Goal: Check status: Check status

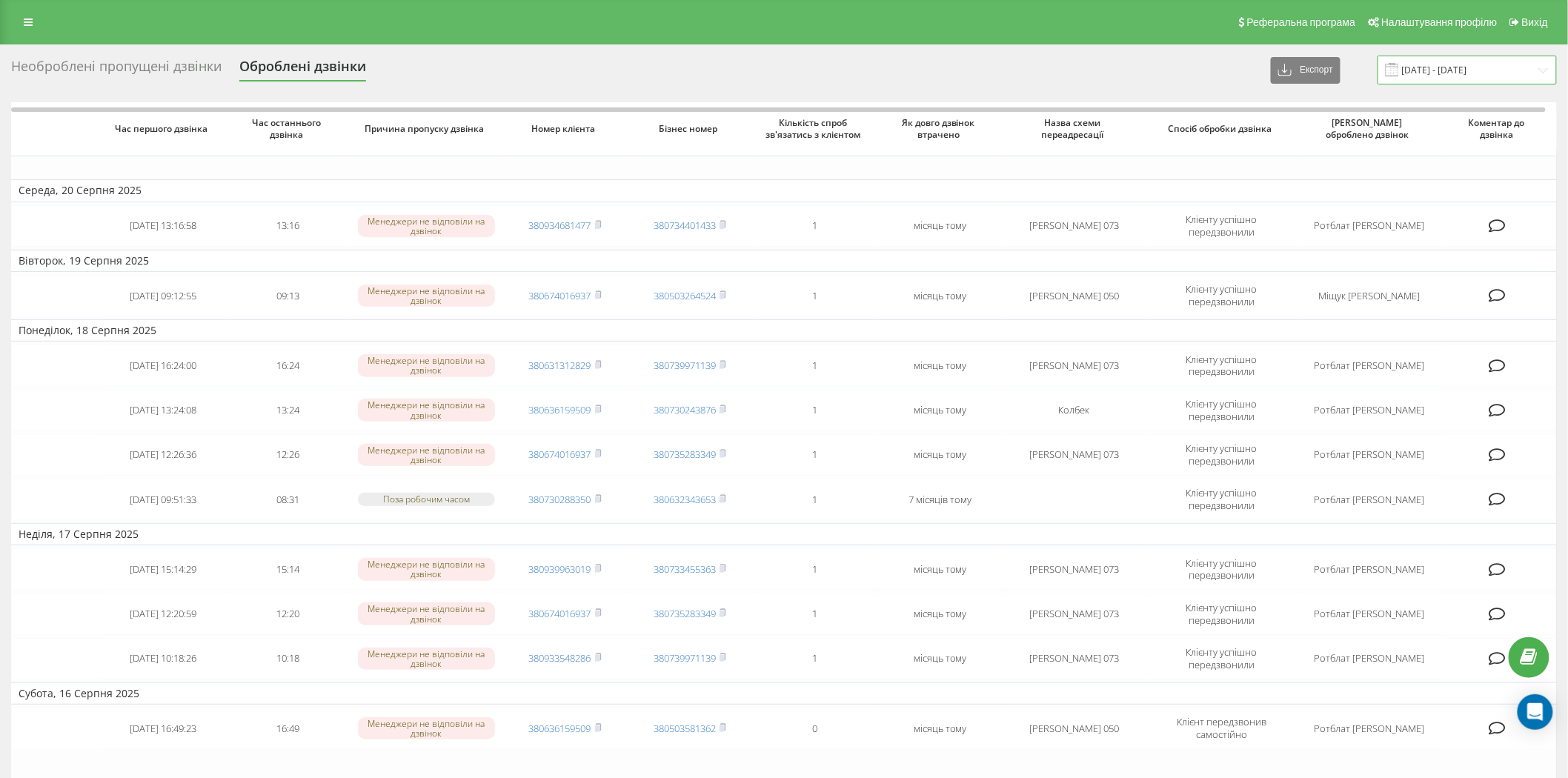
click at [1521, 63] on input "[DATE] - [DATE]" at bounding box center [1467, 70] width 179 height 29
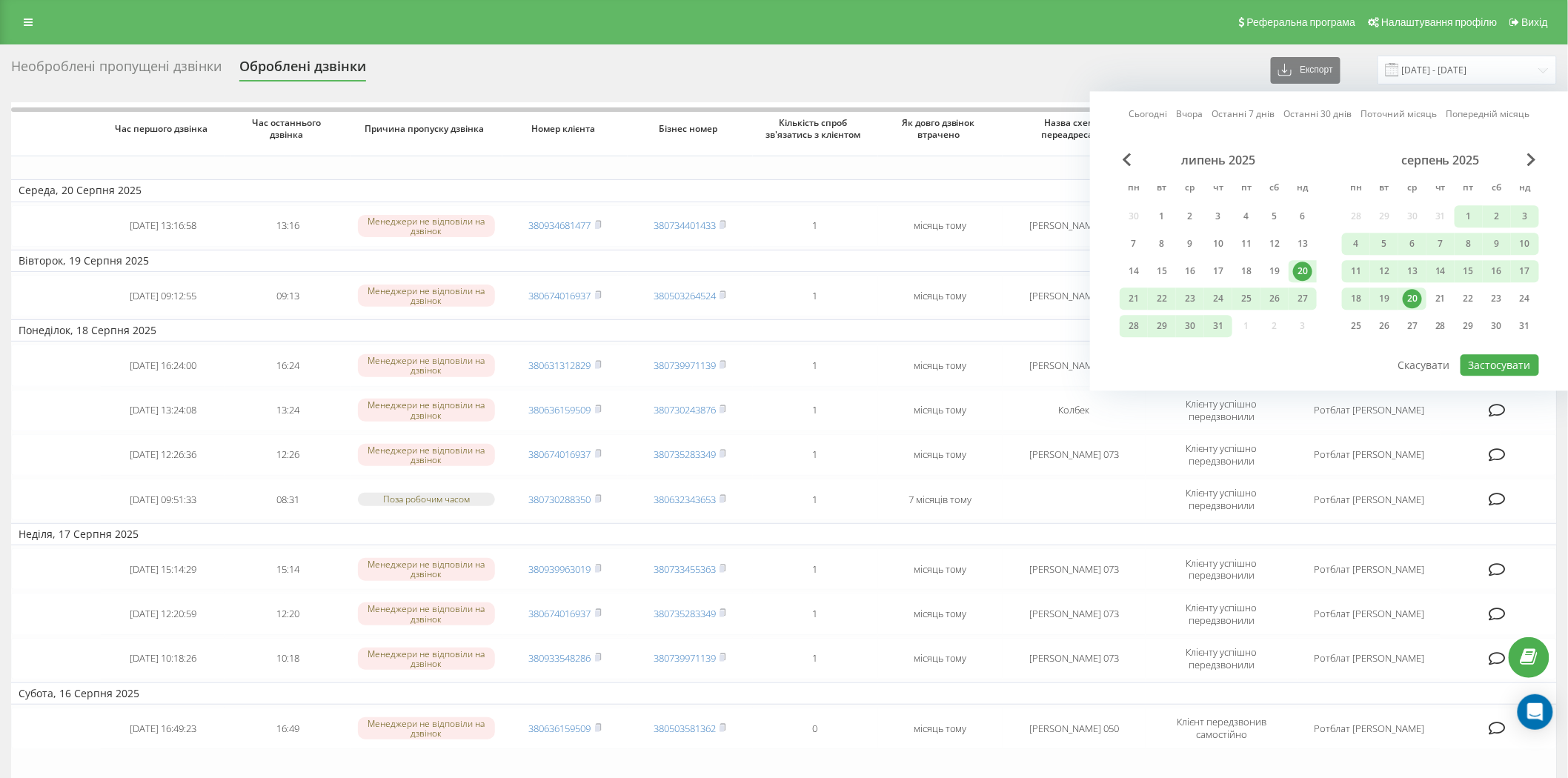
click at [1539, 153] on div "Сьогодні Вчора Останні 7 днів Останні 30 днів Поточний місяць Попередній місяць…" at bounding box center [1329, 241] width 479 height 300
click at [1531, 156] on span "Next Month" at bounding box center [1531, 159] width 9 height 14
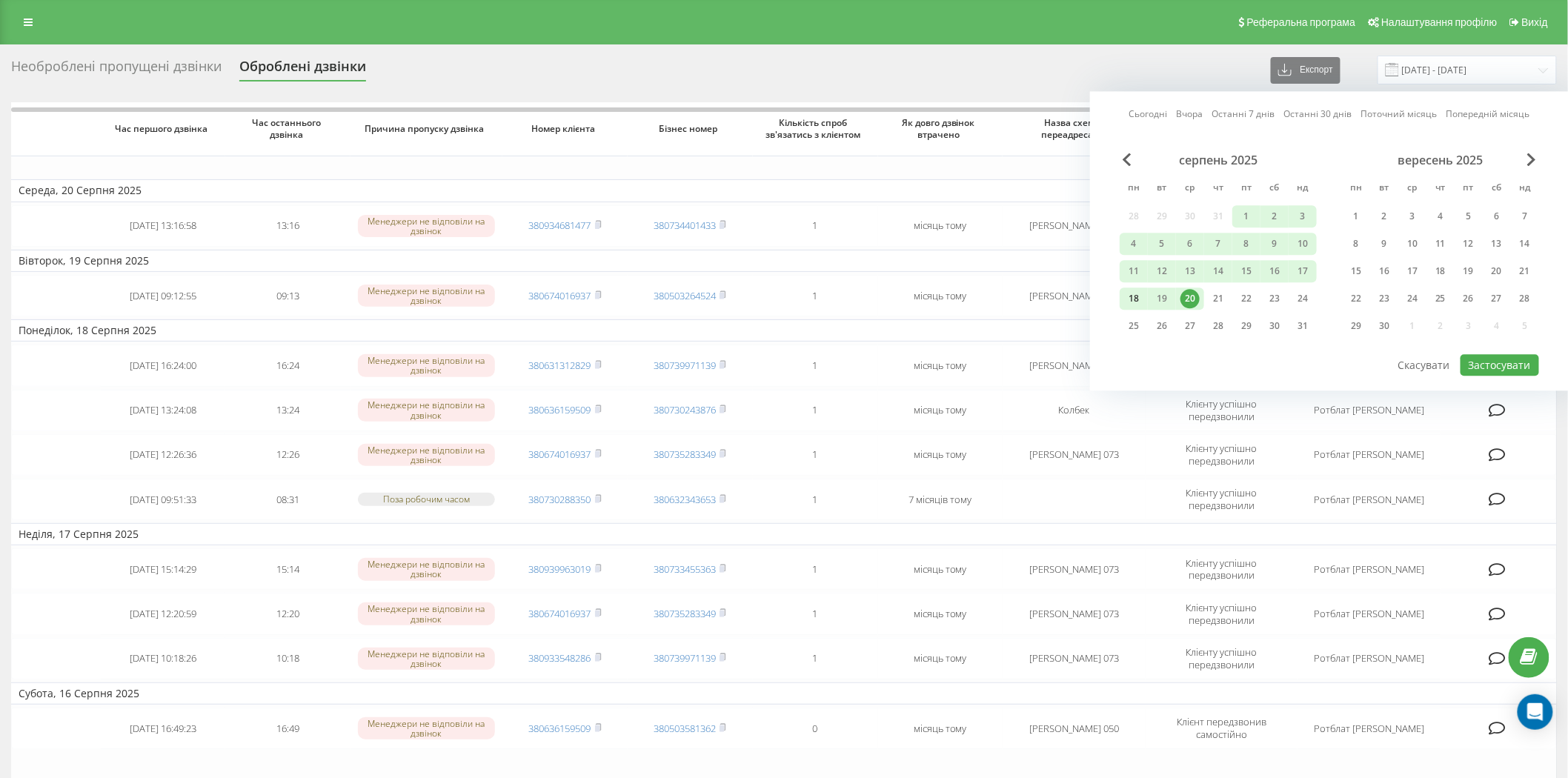
click at [1135, 291] on div "18" at bounding box center [1133, 299] width 19 height 19
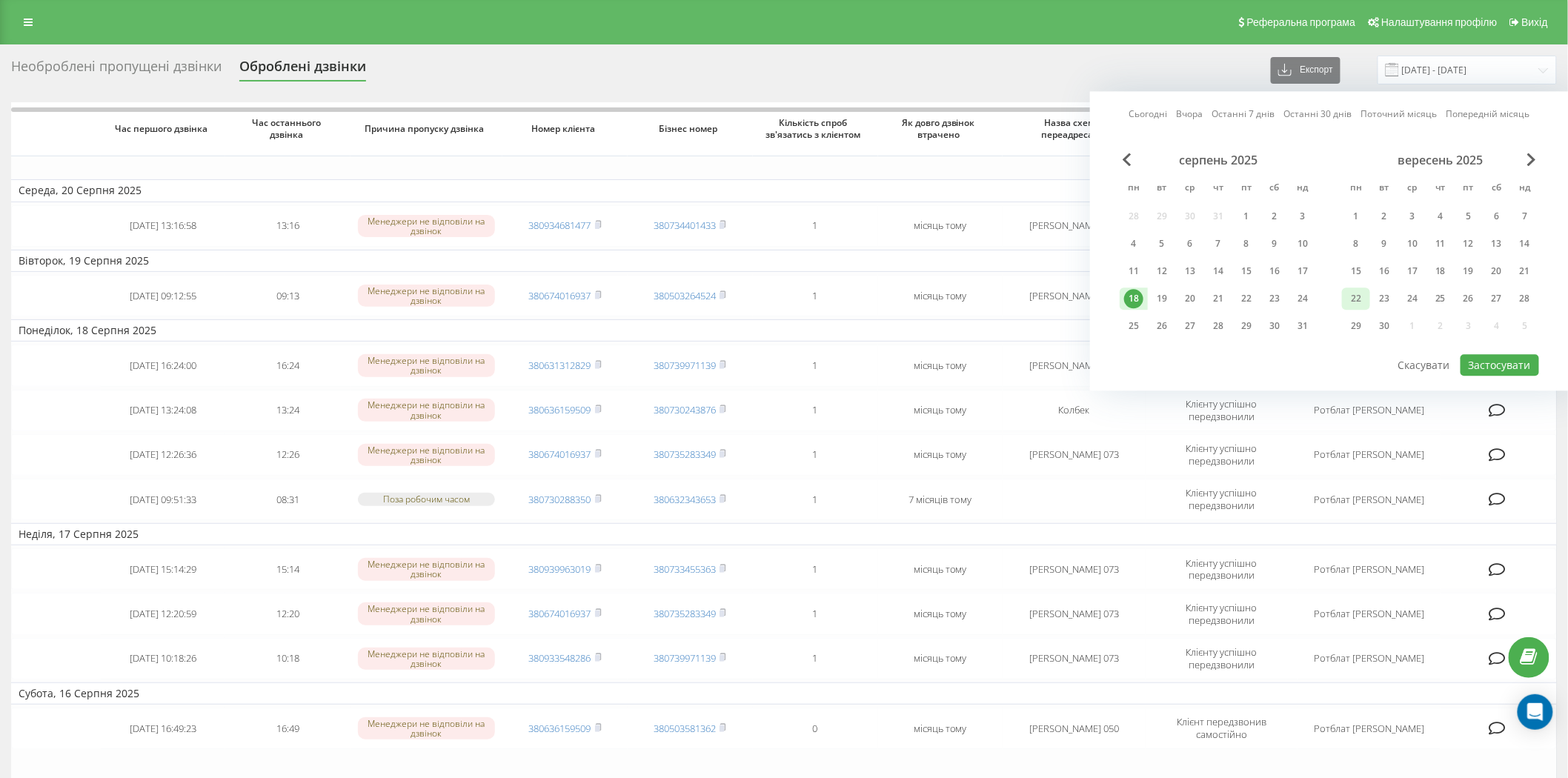
click at [1355, 297] on div "22" at bounding box center [1356, 299] width 19 height 19
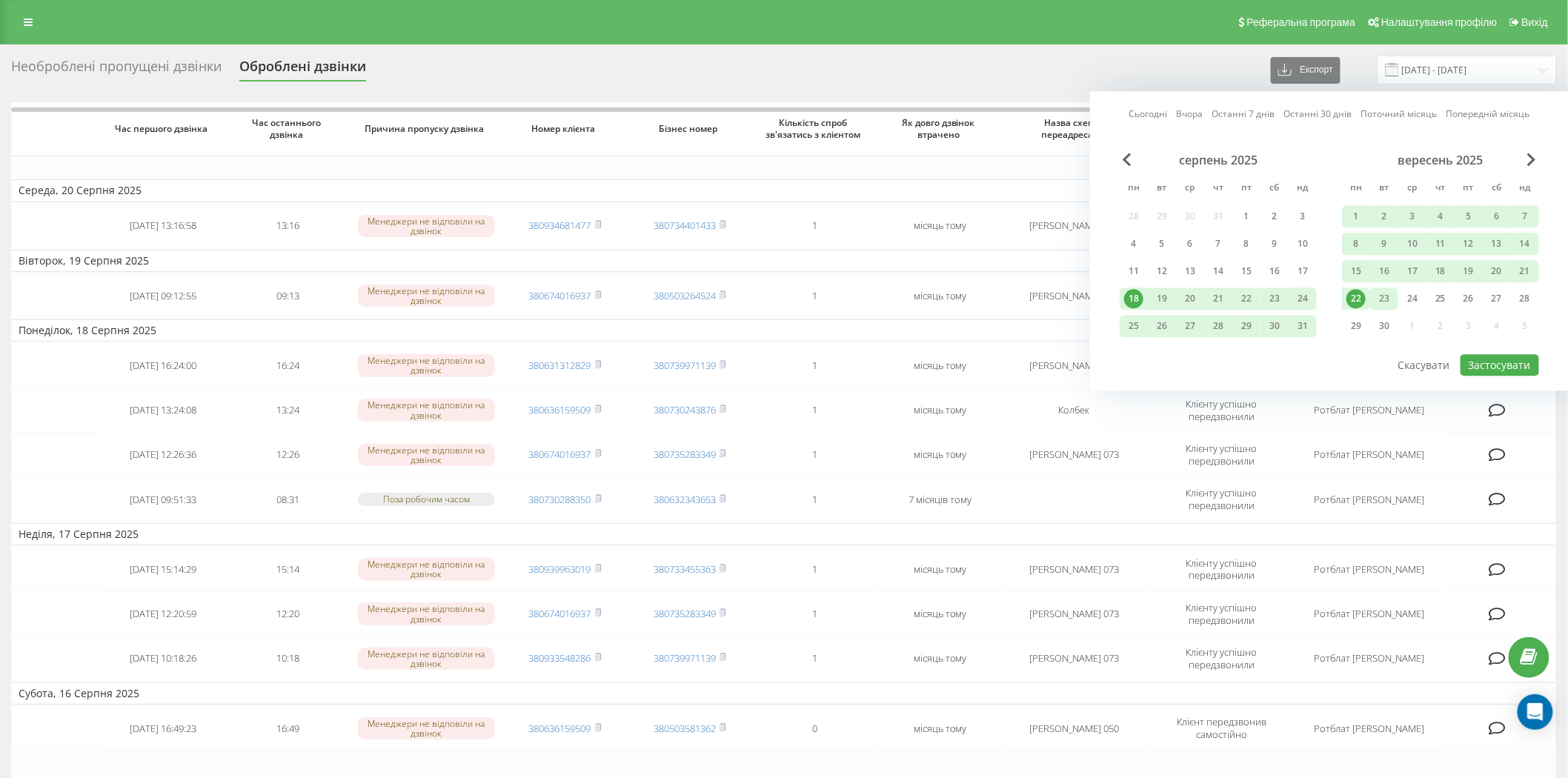
click at [1389, 295] on div "23" at bounding box center [1384, 299] width 19 height 19
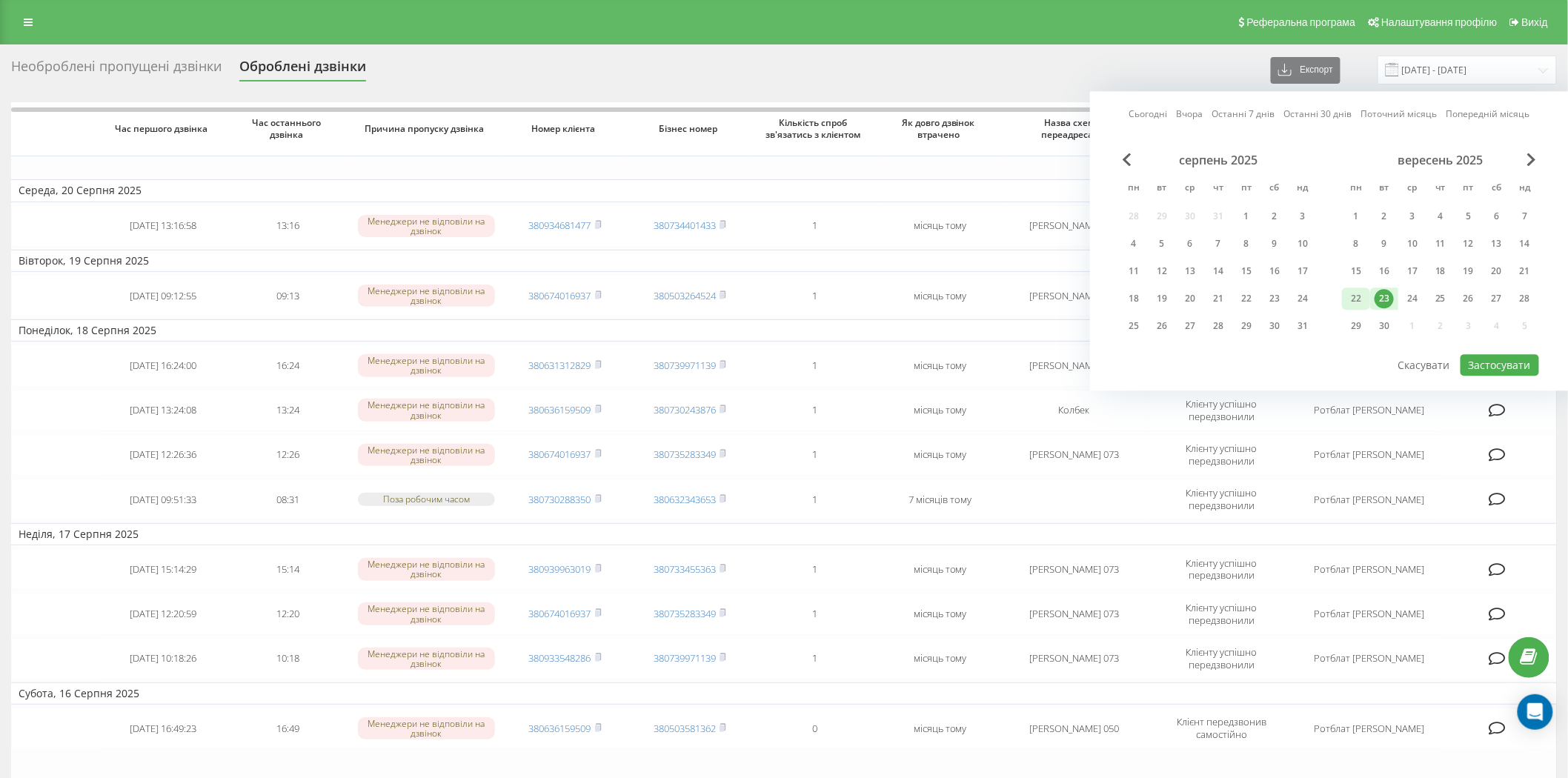
click at [1360, 296] on div "22" at bounding box center [1356, 299] width 19 height 19
click at [1495, 370] on button "Застосувати" at bounding box center [1500, 365] width 79 height 22
type input "[DATE] - [DATE]"
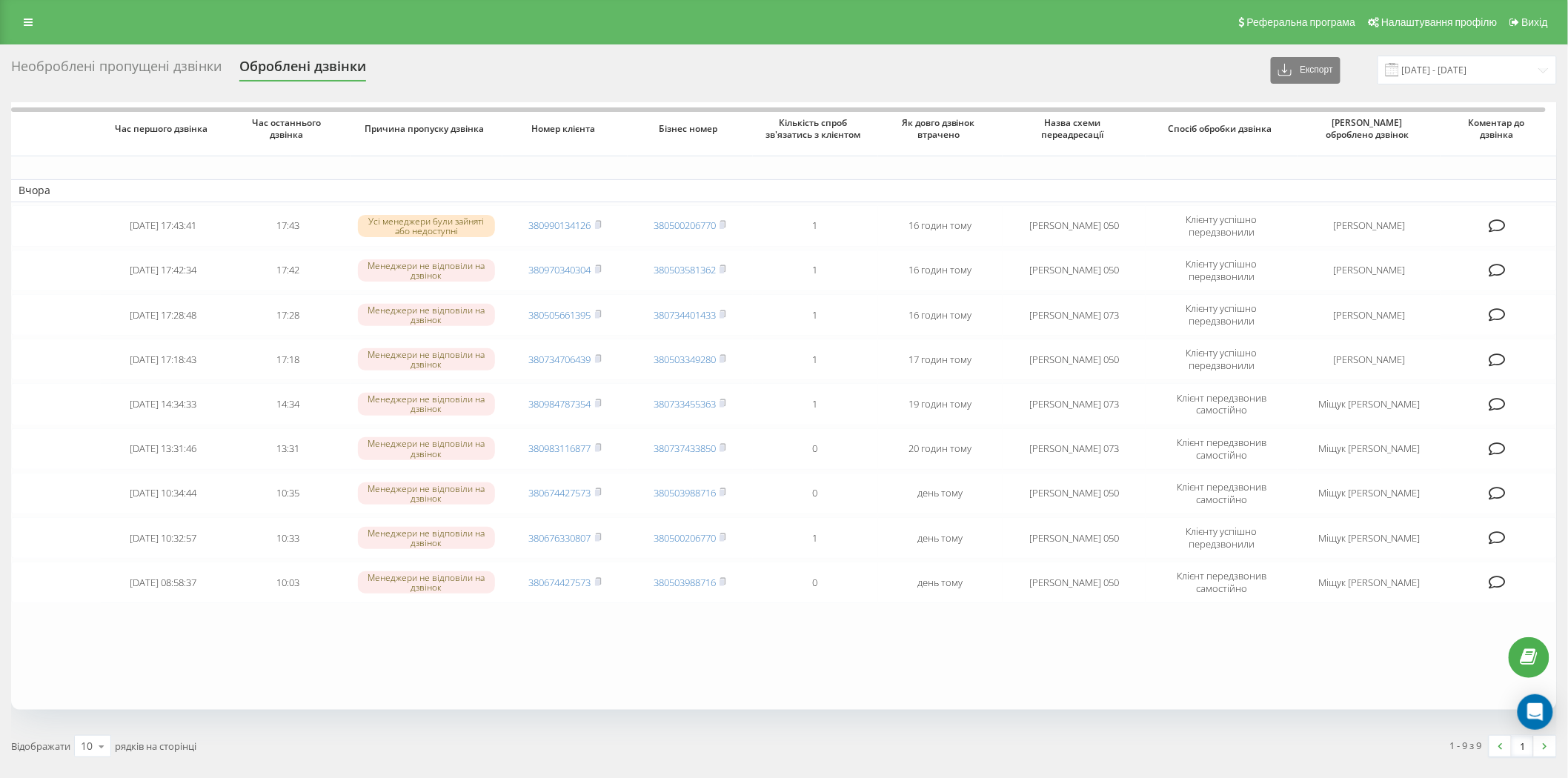
click at [112, 65] on div "Необроблені пропущені дзвінки" at bounding box center [116, 70] width 210 height 23
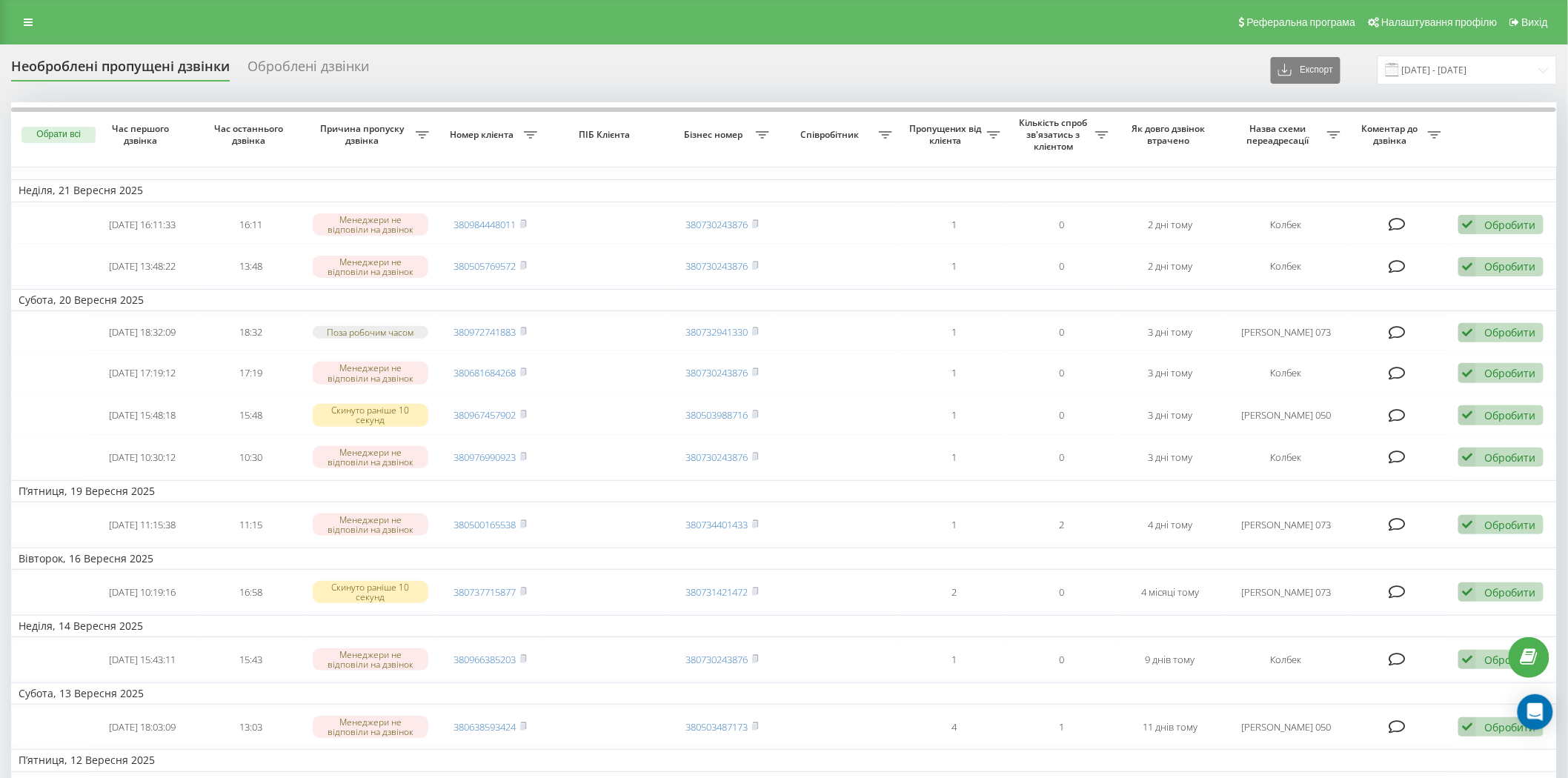
click at [292, 70] on div "Оброблені дзвінки" at bounding box center [307, 70] width 122 height 23
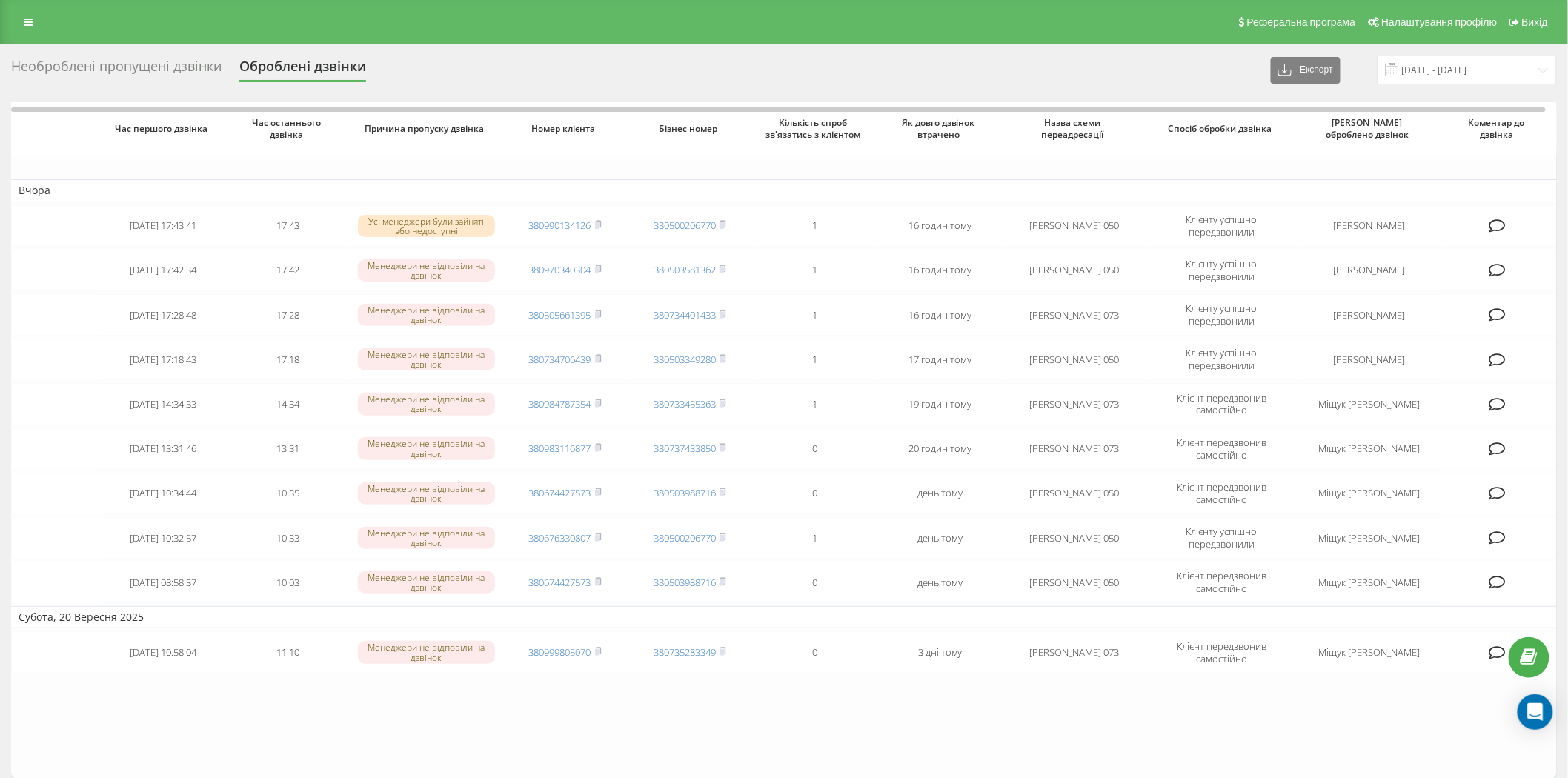
click at [145, 62] on div "Необроблені пропущені дзвінки" at bounding box center [116, 70] width 210 height 23
